Goal: Information Seeking & Learning: Learn about a topic

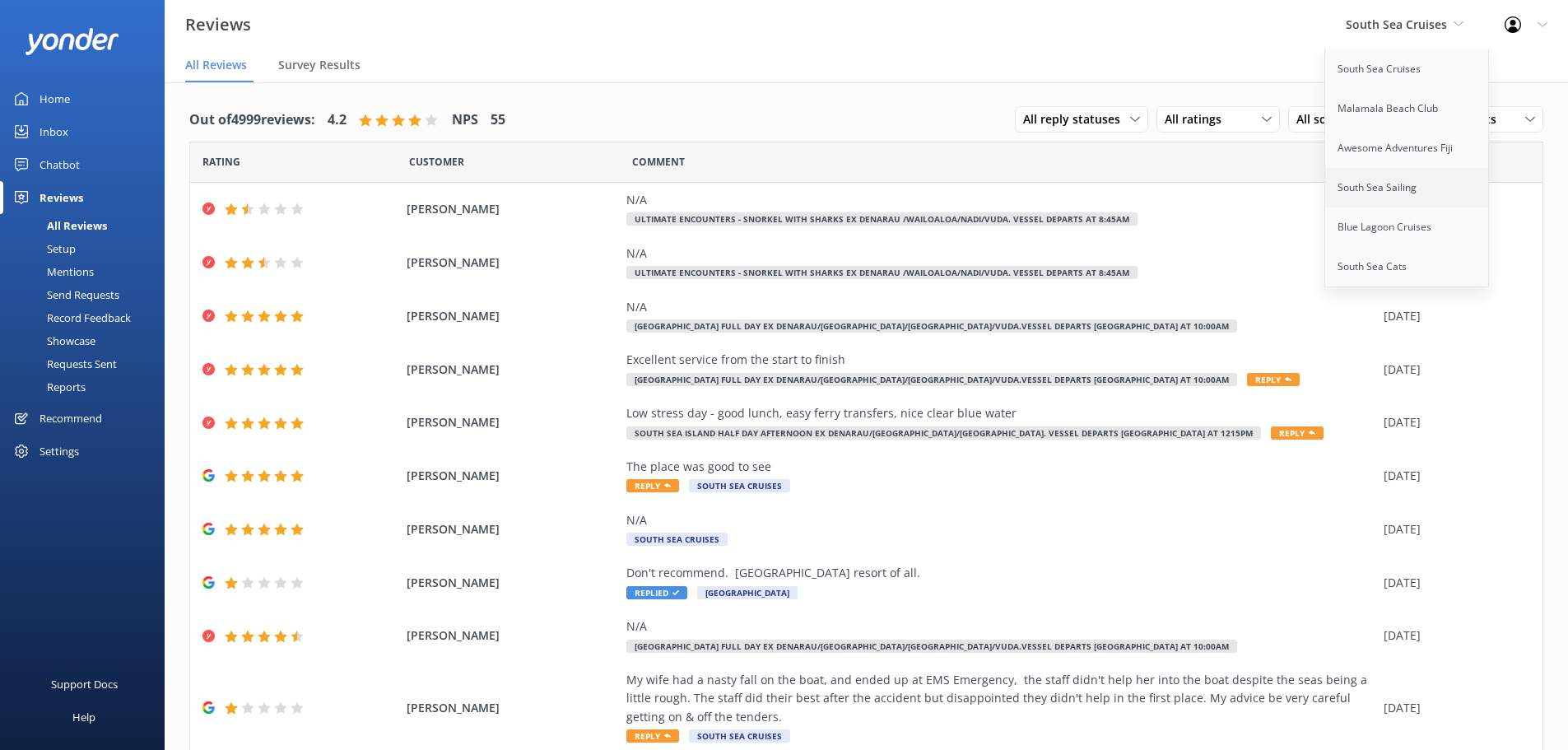
scroll to position [32, 0]
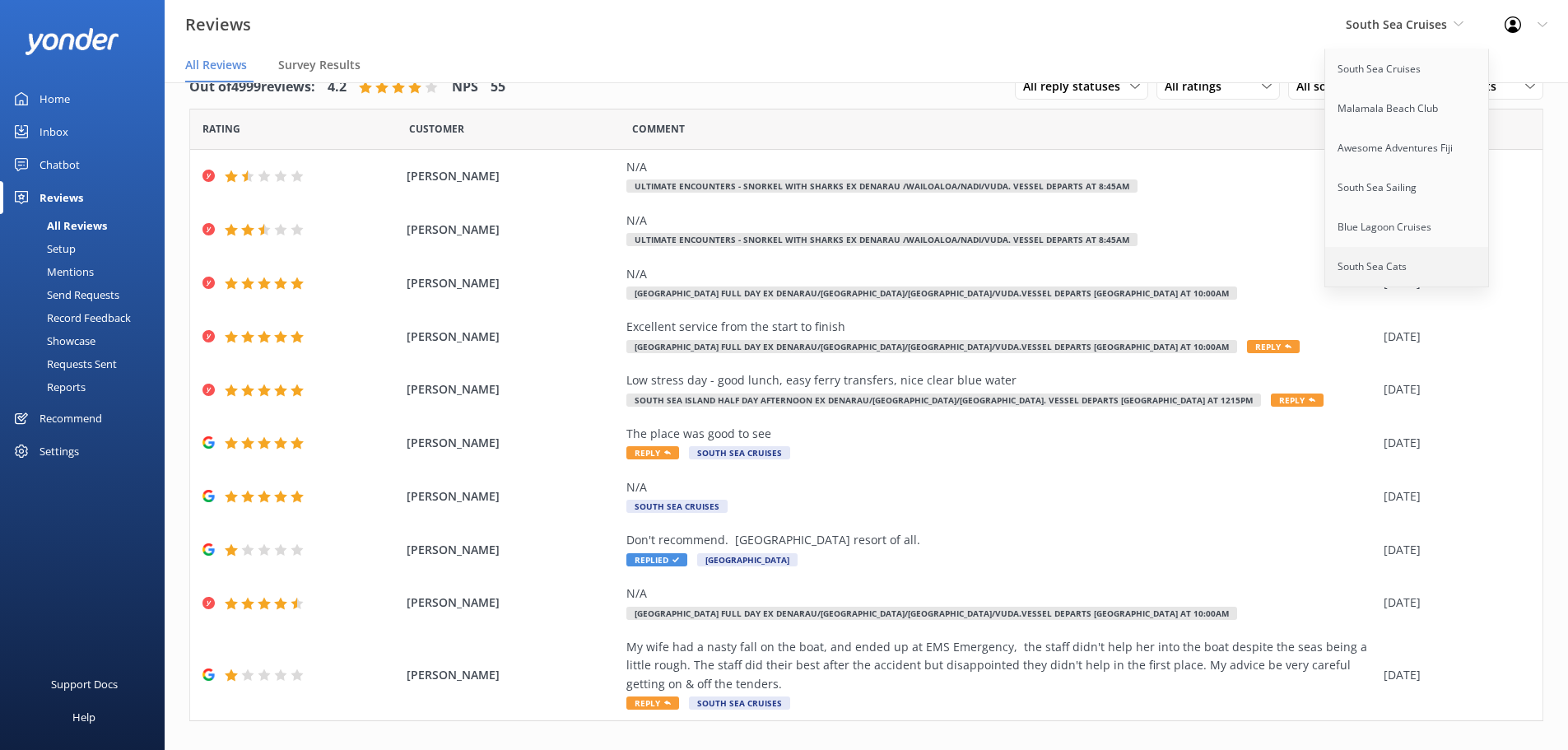
click at [1392, 260] on link "South Sea Cats" at bounding box center [1407, 266] width 164 height 39
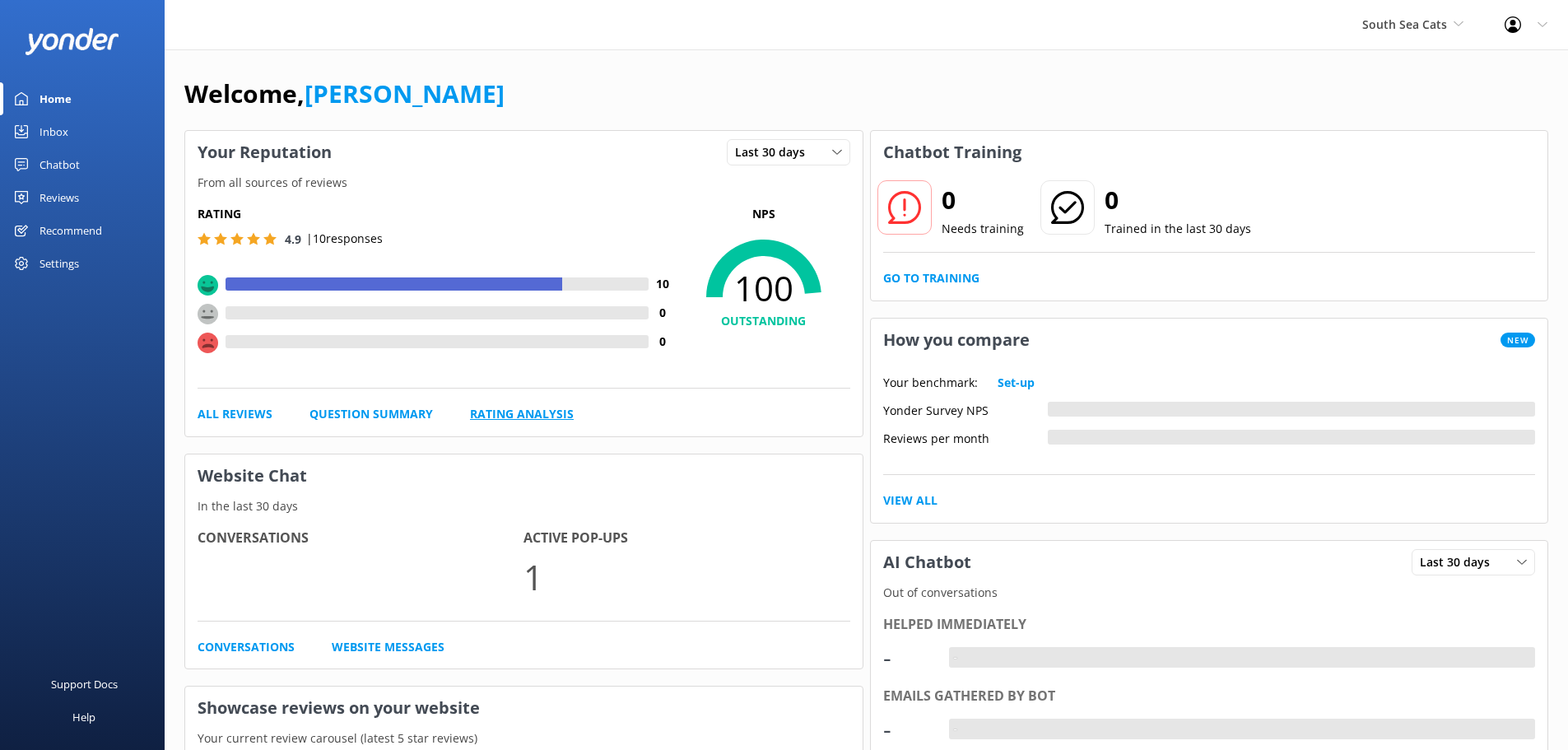
click at [486, 408] on link "Rating Analysis" at bounding box center [522, 414] width 103 height 18
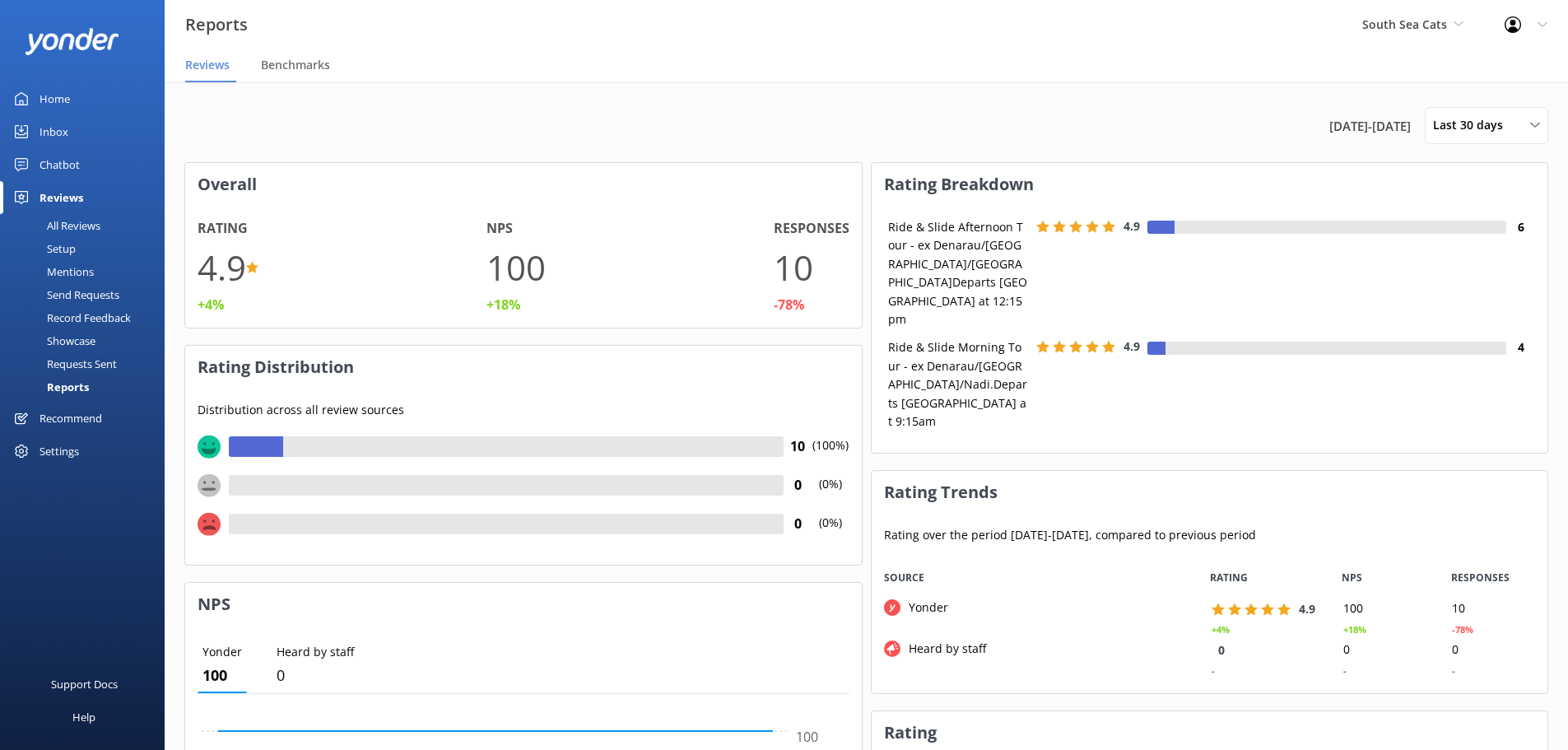
scroll to position [123, 664]
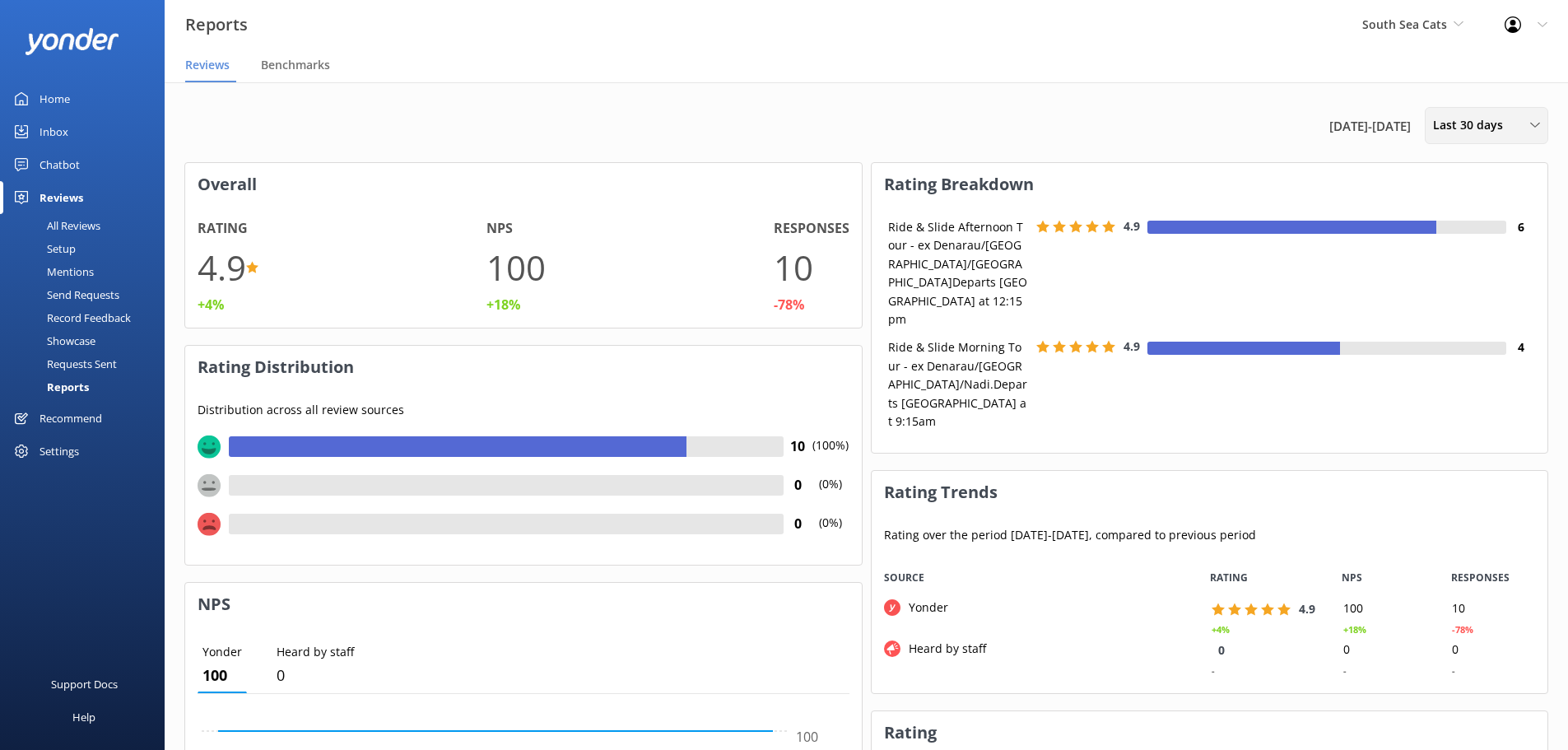
click at [1469, 112] on div "Last 30 days Last 7 days Last 30 days Last 90 days Last 180 days Custom" at bounding box center [1486, 125] width 123 height 37
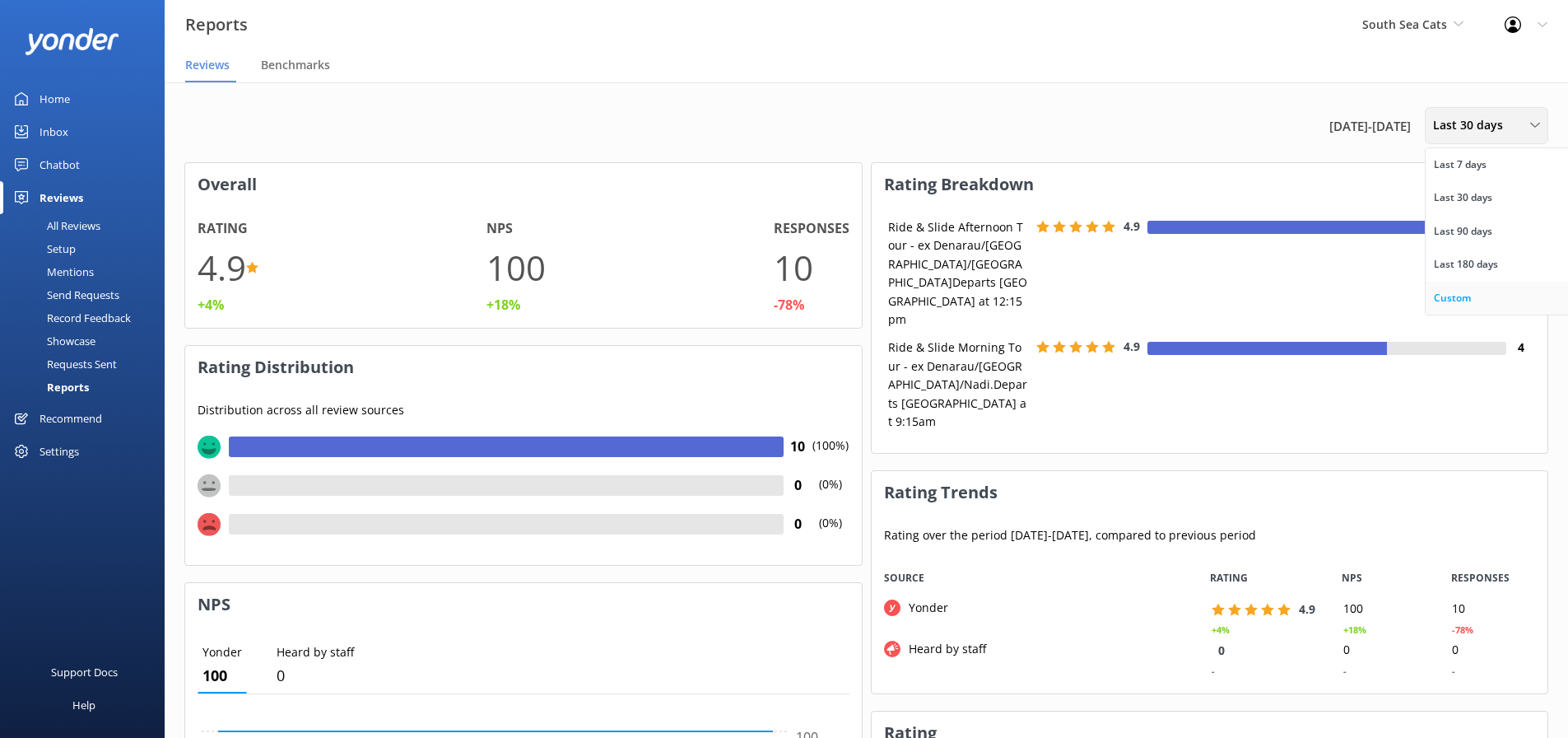
click at [1449, 298] on div "Custom" at bounding box center [1452, 299] width 37 height 17
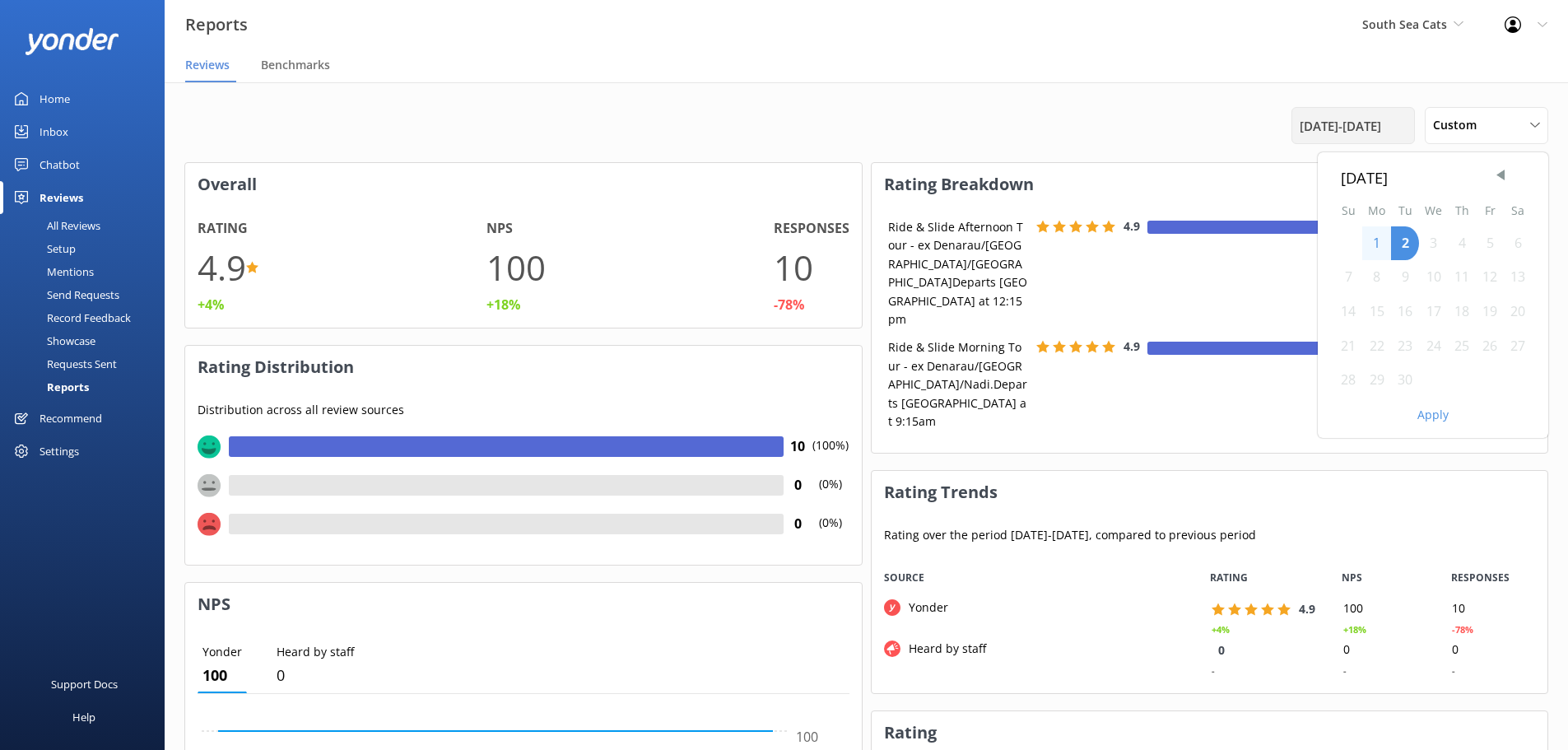
click at [1338, 122] on span "[DATE] - [DATE]" at bounding box center [1340, 126] width 82 height 20
click at [1373, 128] on span "[DATE] - [DATE]" at bounding box center [1340, 126] width 82 height 20
click at [1499, 176] on span "Previous Month" at bounding box center [1500, 175] width 17 height 17
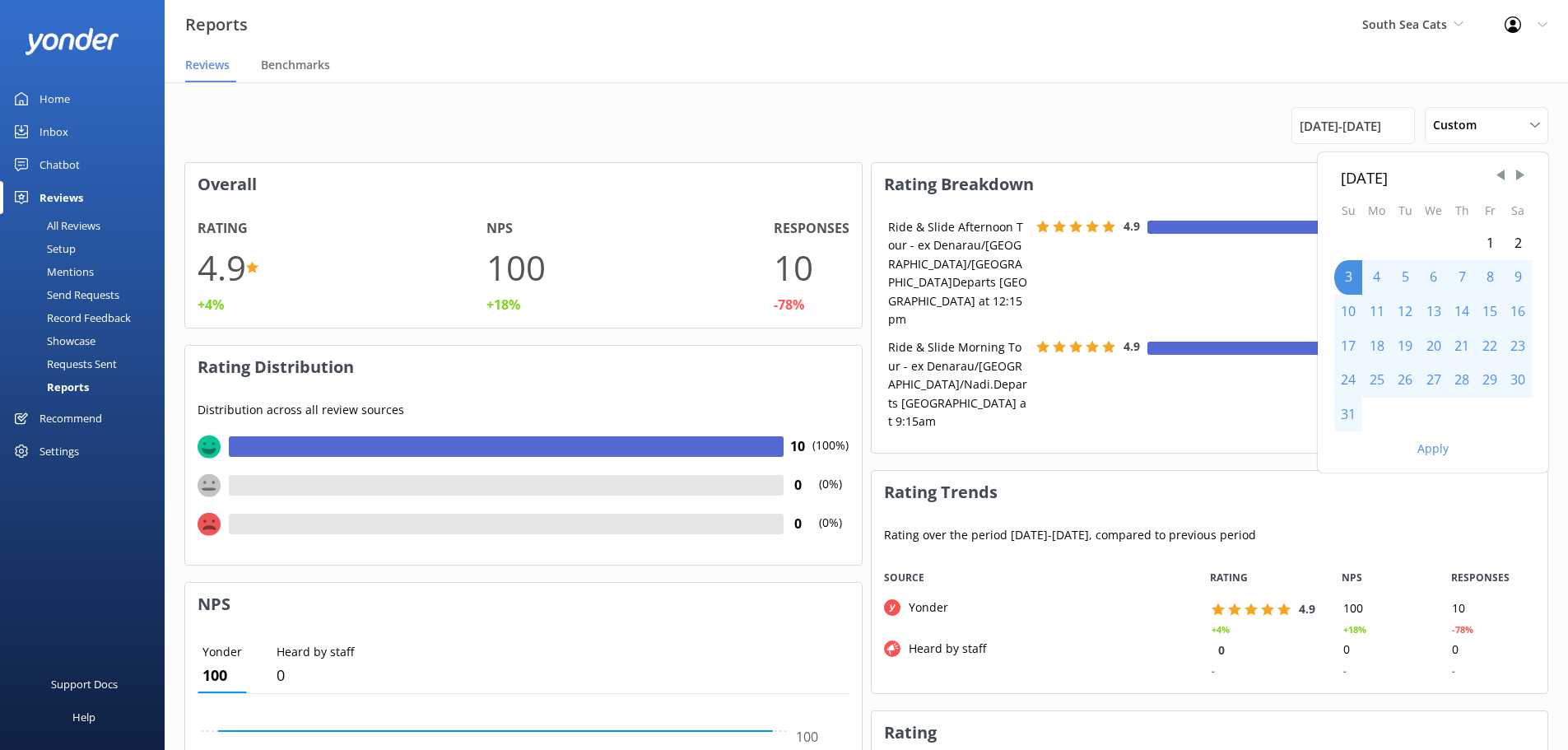
click at [1478, 251] on div "1" at bounding box center [1490, 243] width 28 height 34
click at [1345, 411] on div "31" at bounding box center [1349, 414] width 28 height 34
click at [1417, 448] on button "Apply" at bounding box center [1433, 448] width 32 height 12
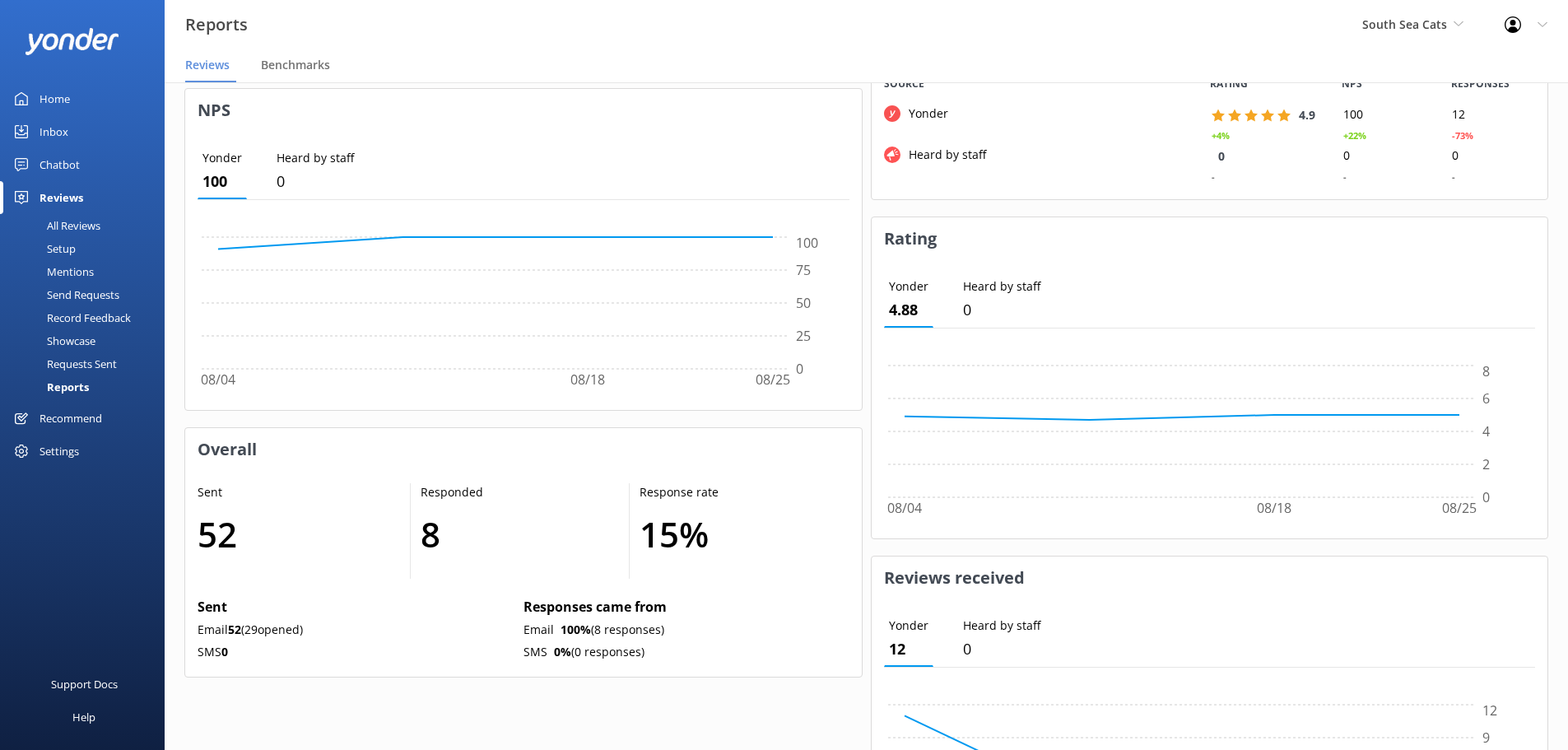
scroll to position [576, 0]
